Goal: Transaction & Acquisition: Purchase product/service

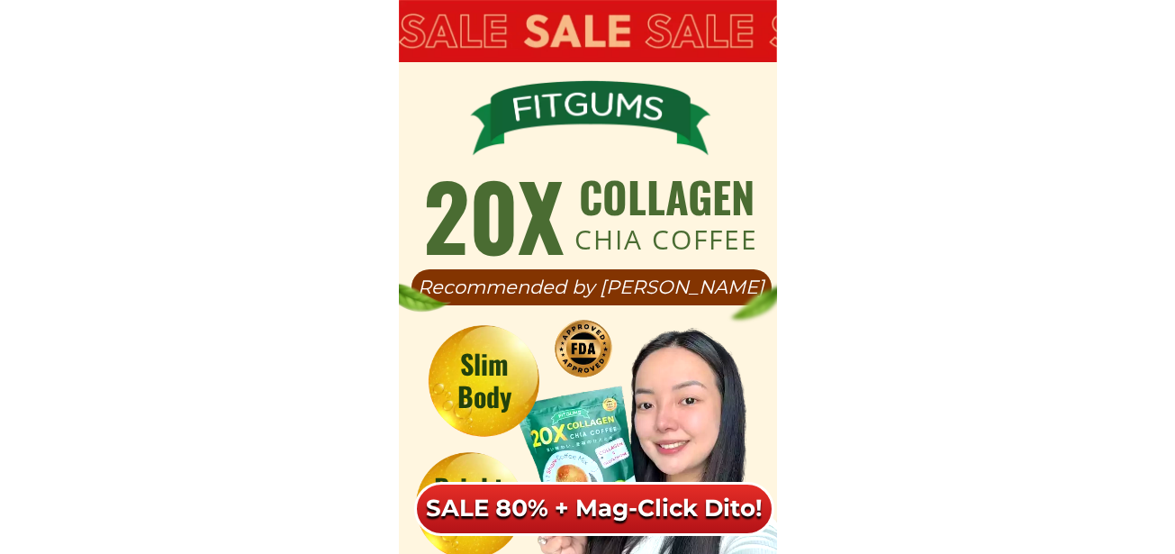
click at [636, 509] on div "SALE 80% + Mag-Click Dito!" at bounding box center [594, 509] width 360 height 54
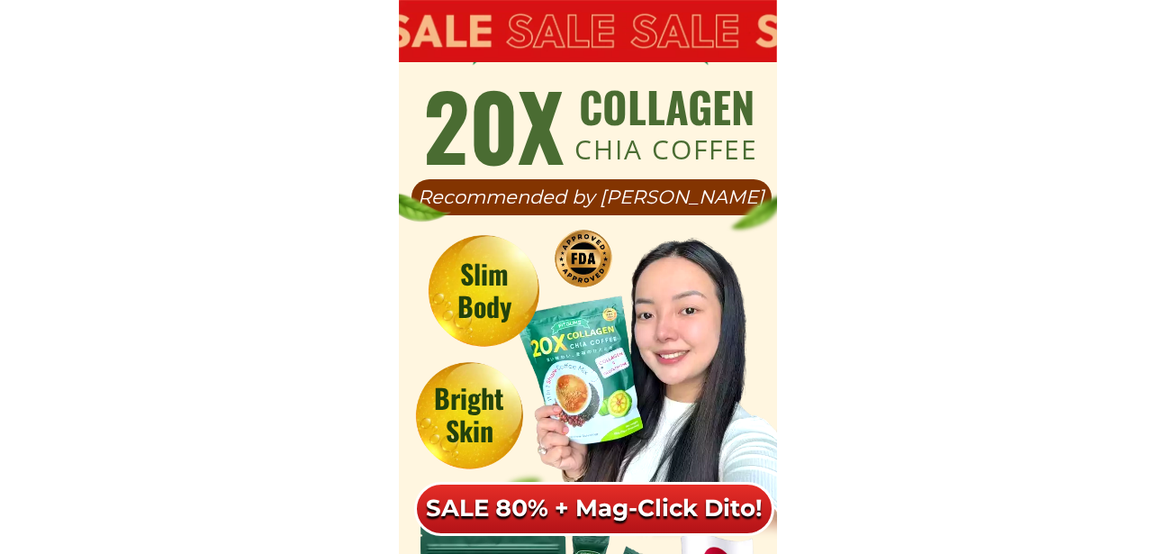
click at [692, 498] on h6 "SALE 80% + Mag-Click Dito!" at bounding box center [593, 508] width 347 height 31
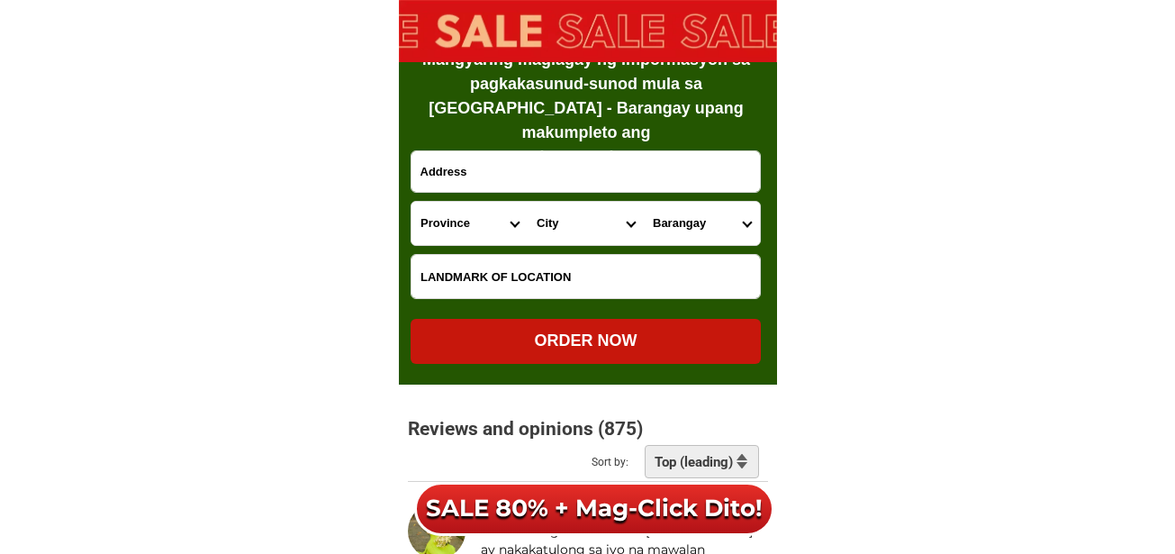
scroll to position [11805, 0]
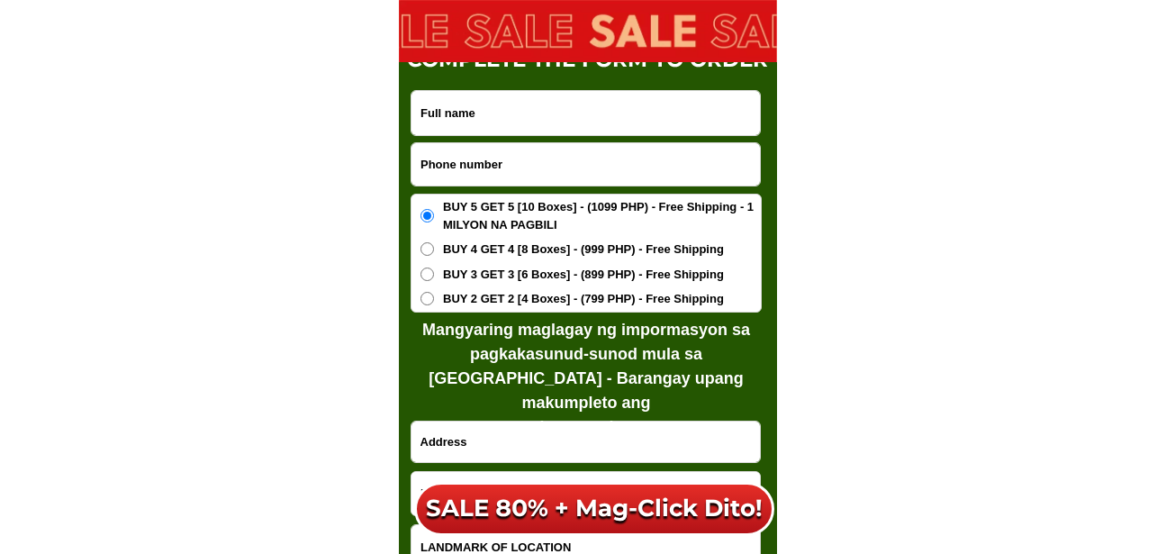
click at [510, 257] on span "BUY 4 GET 4 [8 Boxes] - (999 PHP) - Free Shipping" at bounding box center [583, 249] width 281 height 18
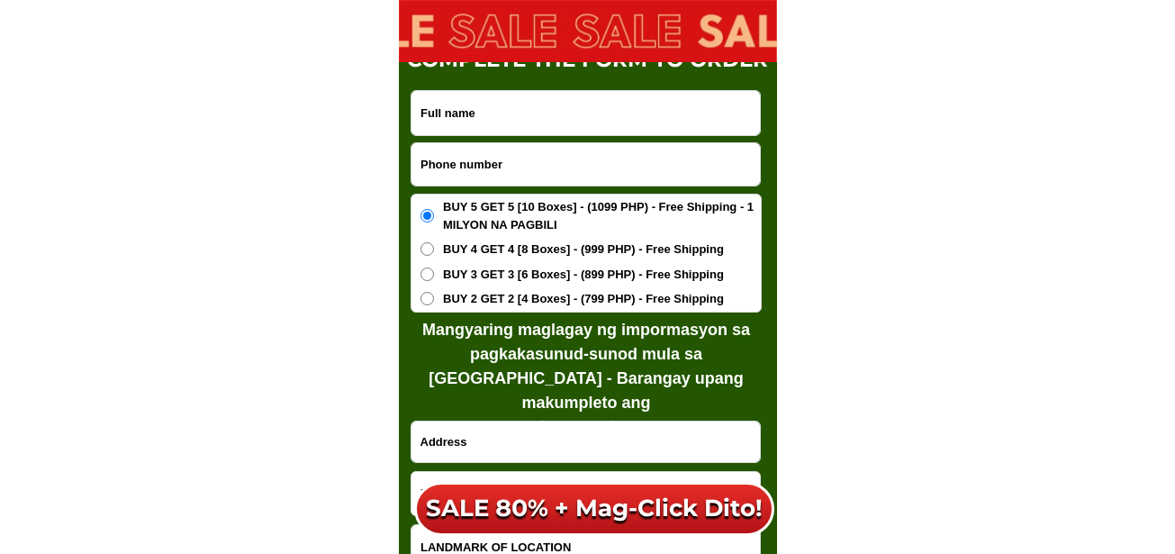
click at [434, 256] on input "BUY 4 GET 4 [8 Boxes] - (999 PHP) - Free Shipping" at bounding box center [427, 249] width 14 height 14
radio input "true"
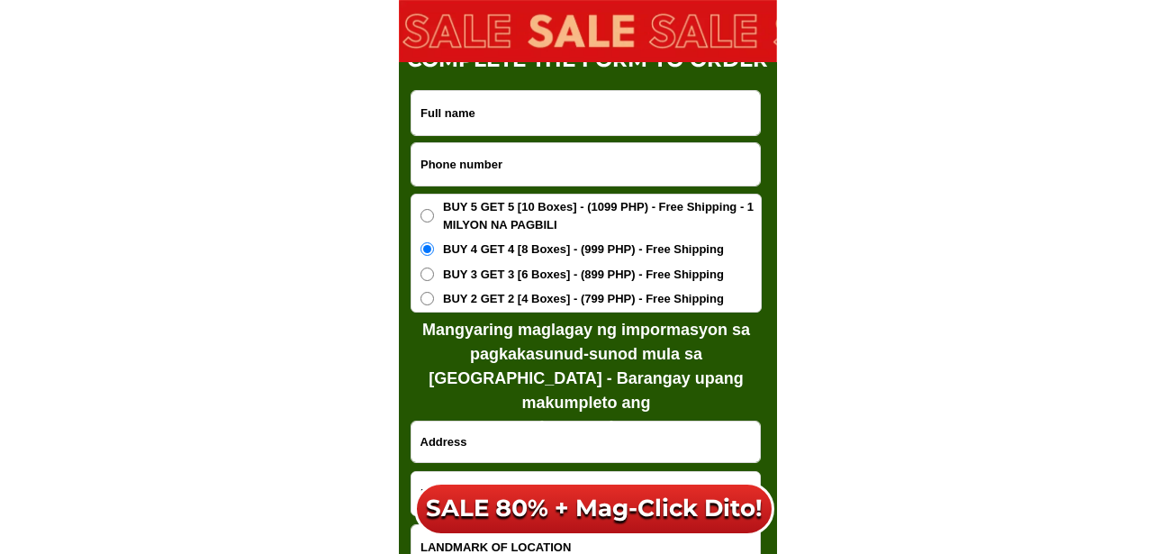
click at [515, 282] on span "BUY 3 GET 3 [6 Boxes] - (899 PHP) - Free Shipping" at bounding box center [583, 275] width 281 height 18
click at [434, 281] on input "BUY 3 GET 3 [6 Boxes] - (899 PHP) - Free Shipping" at bounding box center [427, 274] width 14 height 14
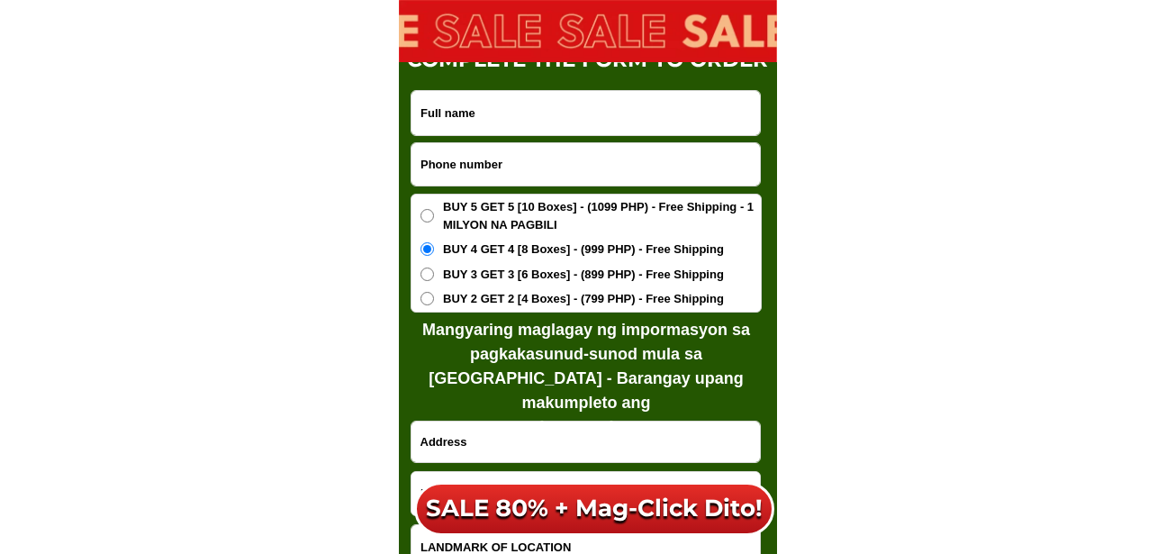
radio input "true"
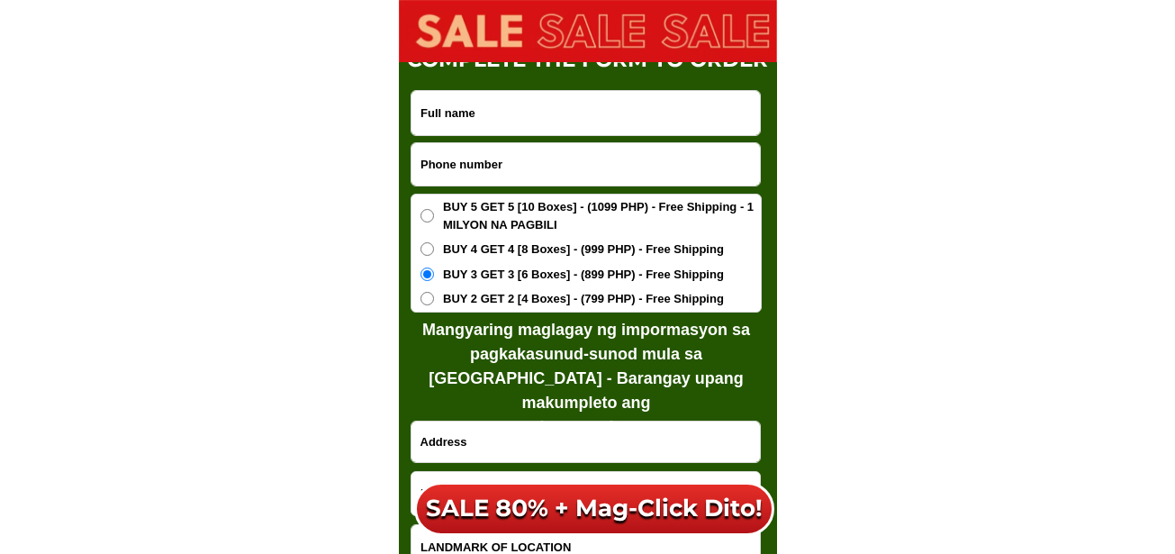
drag, startPoint x: 518, startPoint y: 294, endPoint x: 530, endPoint y: 298, distance: 13.1
click at [521, 295] on span "BUY 2 GET 2 [4 Boxes] - (799 PHP) - Free Shipping" at bounding box center [583, 299] width 281 height 18
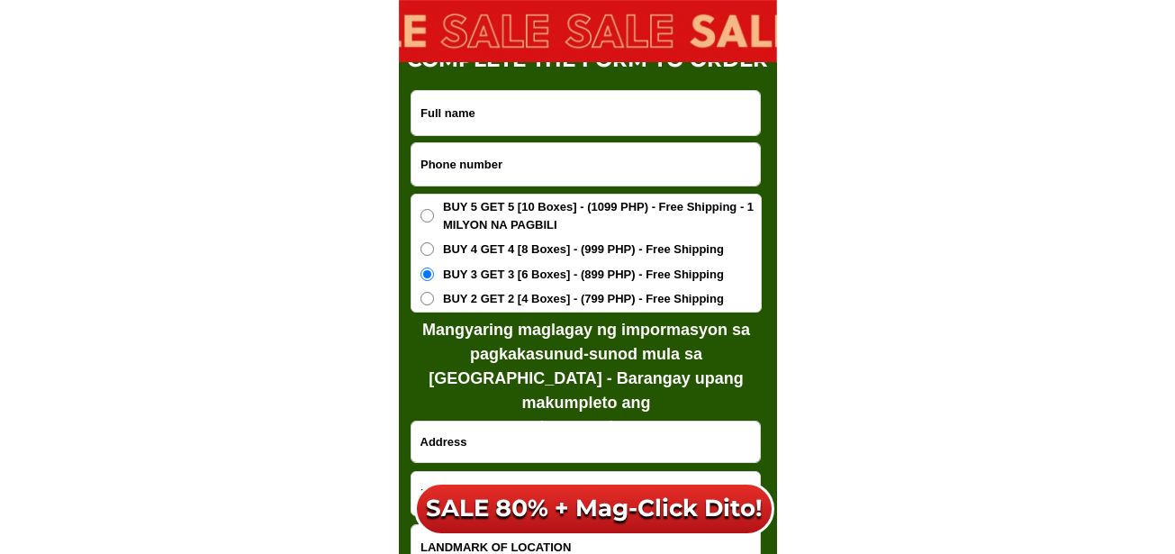
click at [562, 306] on span "BUY 2 GET 2 [4 Boxes] - (799 PHP) - Free Shipping" at bounding box center [583, 299] width 281 height 18
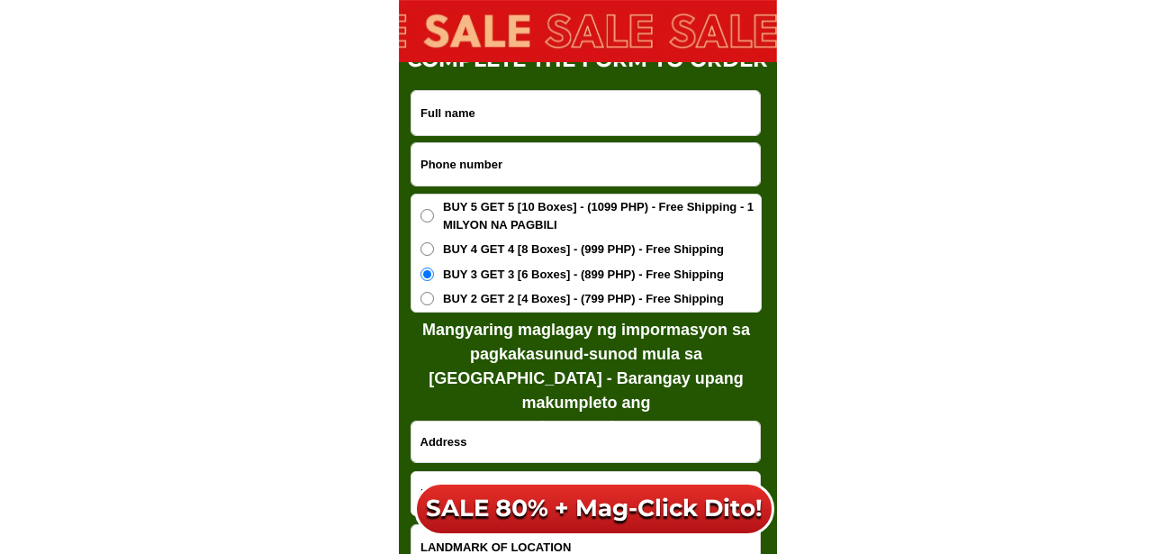
click at [434, 305] on input "BUY 2 GET 2 [4 Boxes] - (799 PHP) - Free Shipping" at bounding box center [427, 299] width 14 height 14
radio input "true"
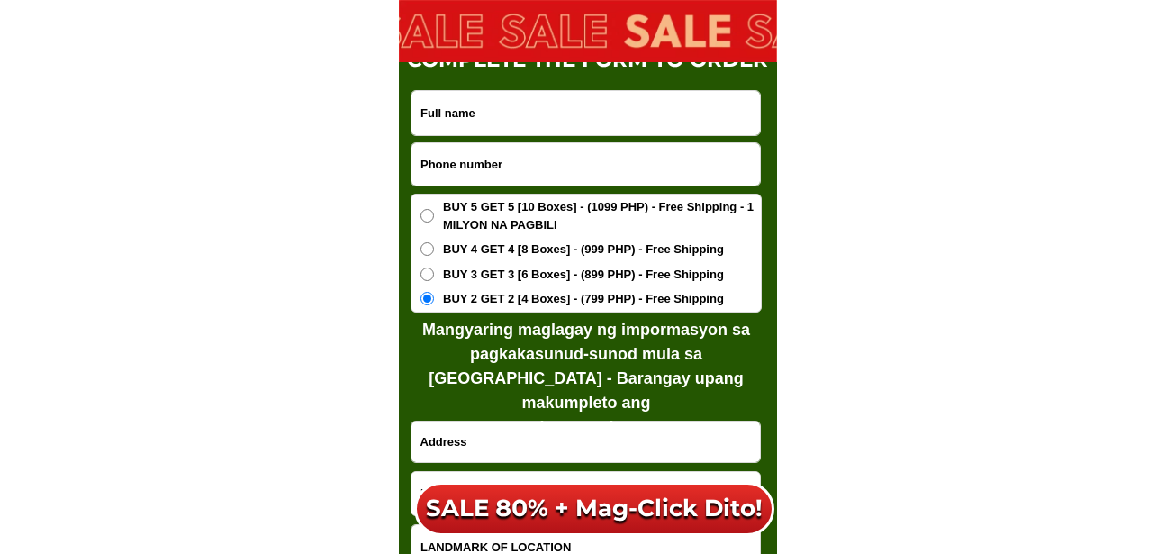
click at [562, 210] on span "BUY 5 GET 5 [10 Boxes] - (1099 PHP) - Free Shipping - 1 MILYON NA PAGBILI" at bounding box center [602, 215] width 318 height 35
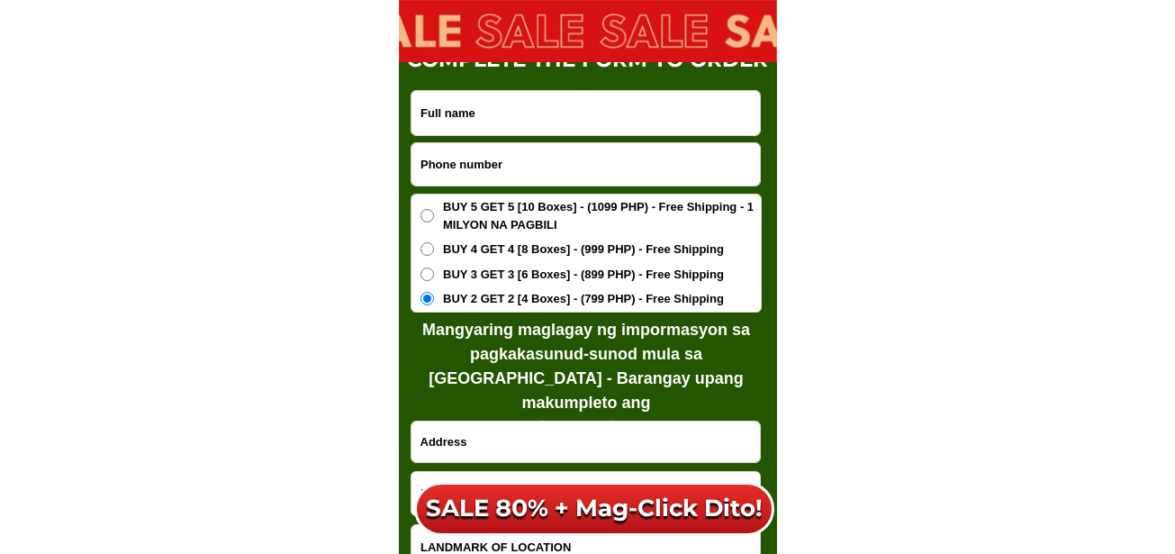
click at [434, 210] on input "BUY 5 GET 5 [10 Boxes] - (1099 PHP) - Free Shipping - 1 MILYON NA PAGBILI" at bounding box center [427, 216] width 14 height 14
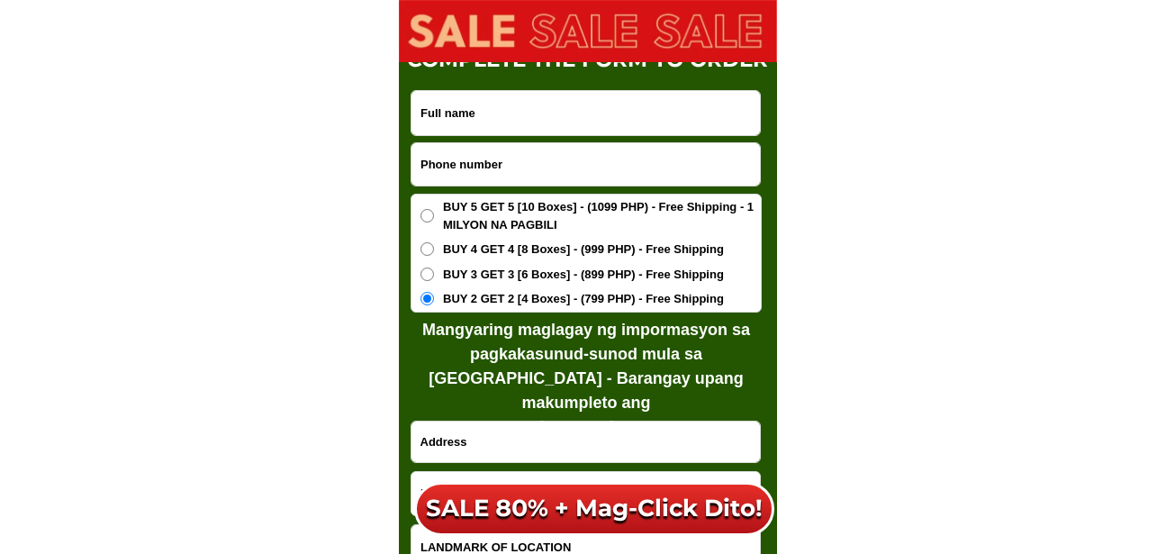
radio input "true"
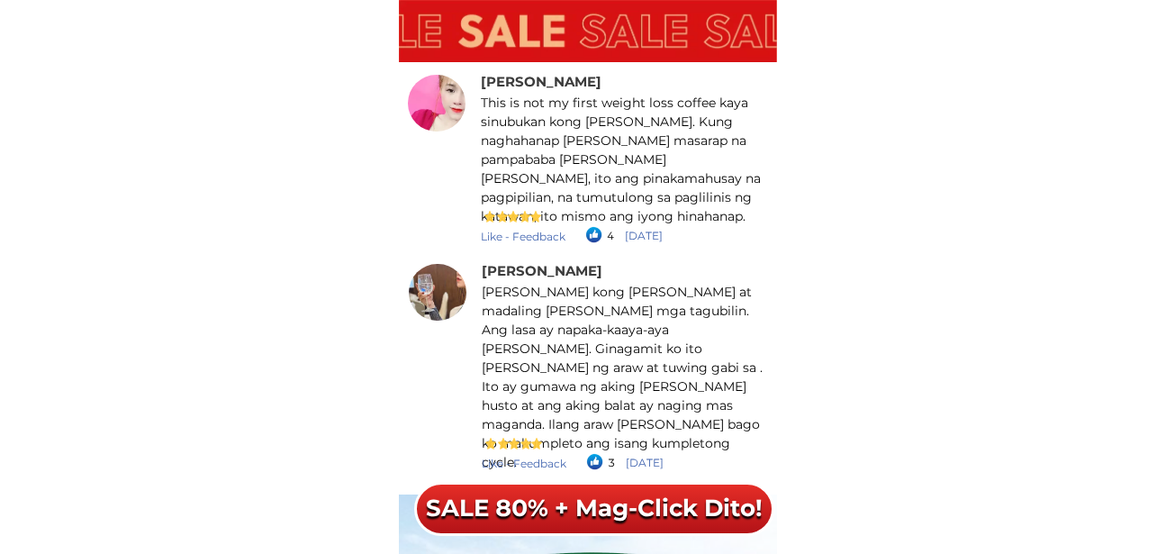
scroll to position [13052, 0]
